Goal: Transaction & Acquisition: Subscribe to service/newsletter

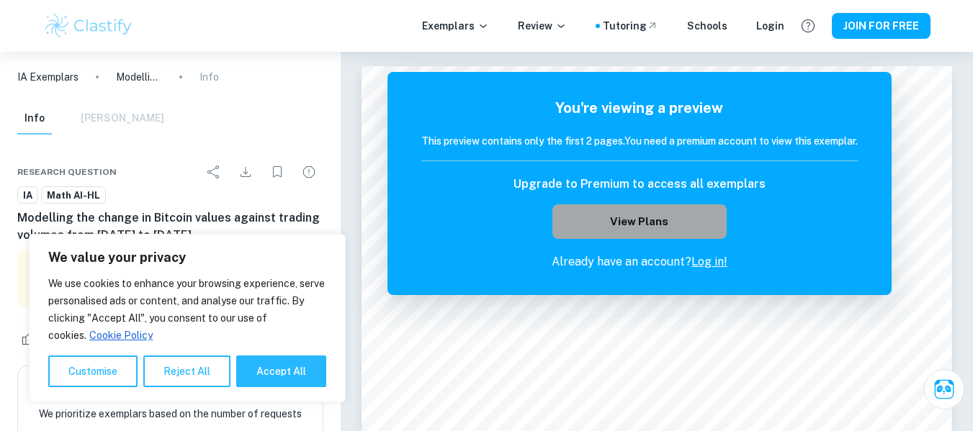
click at [637, 230] on button "View Plans" at bounding box center [639, 221] width 174 height 35
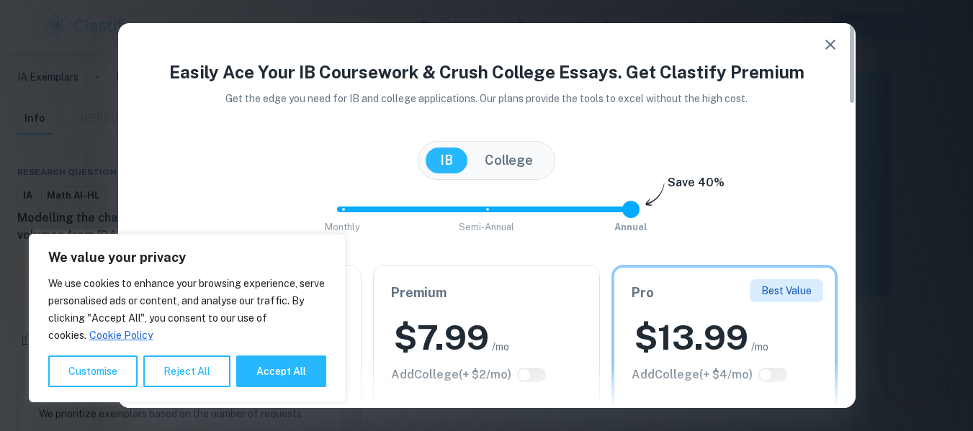
click at [955, 192] on div "Easily Ace Your IB Coursework & Crush College Essays. Get Clastify Premium Get …" at bounding box center [486, 215] width 973 height 431
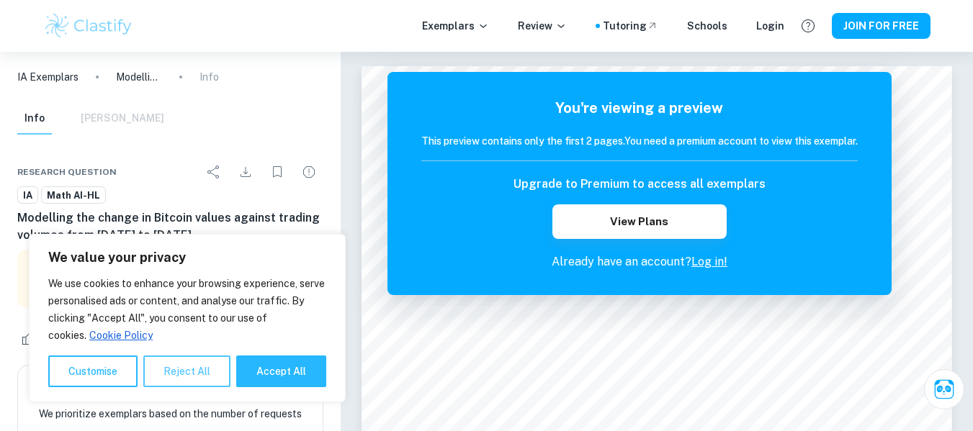
click at [172, 373] on button "Reject All" at bounding box center [186, 372] width 87 height 32
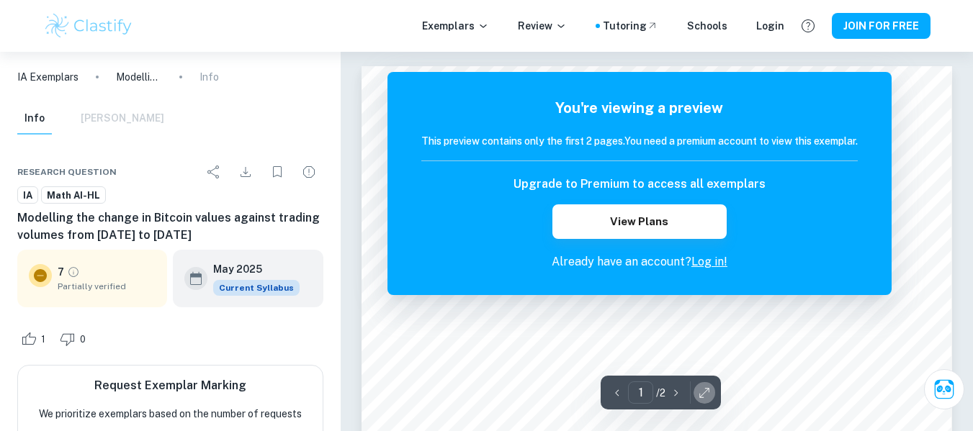
click at [701, 392] on icon "button" at bounding box center [704, 393] width 14 height 14
